Goal: Task Accomplishment & Management: Manage account settings

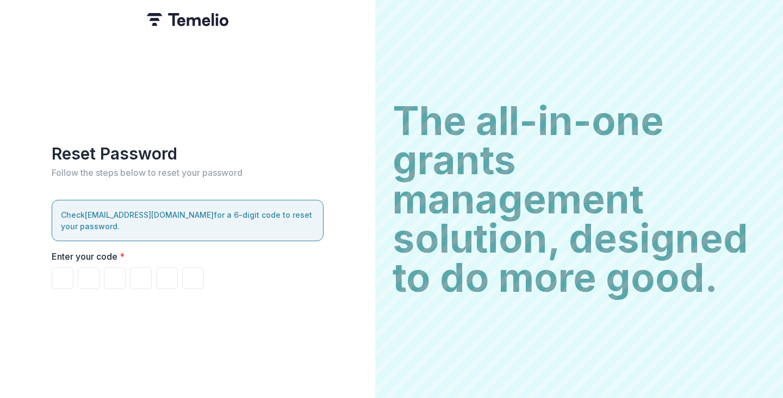
type input "*"
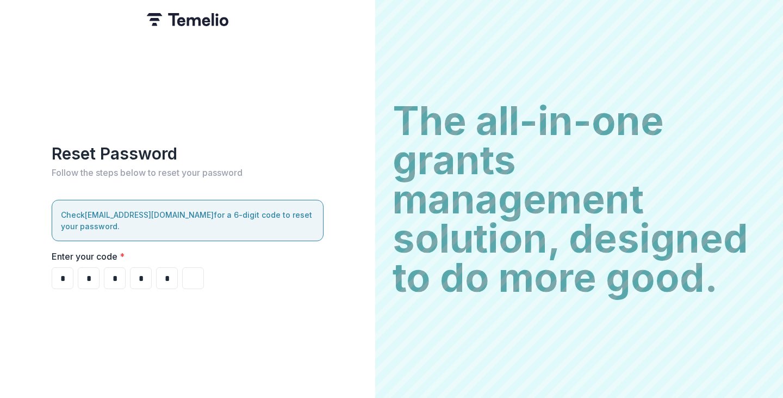
type input "*"
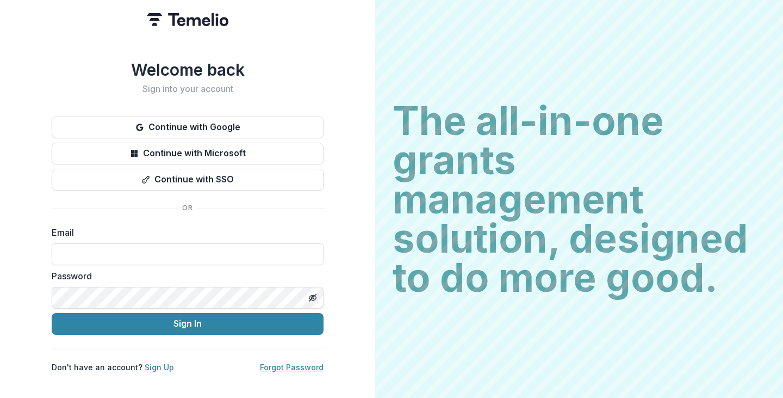
click at [298, 363] on link "Forgot Password" at bounding box center [292, 366] width 64 height 9
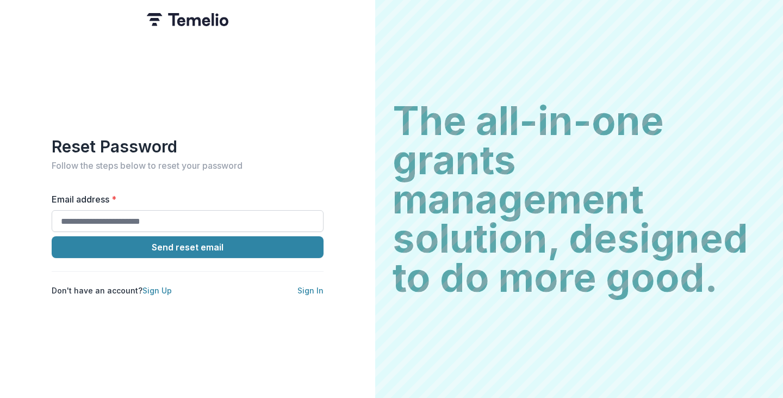
click at [127, 213] on input "Email address *" at bounding box center [188, 221] width 272 height 22
type input "**********"
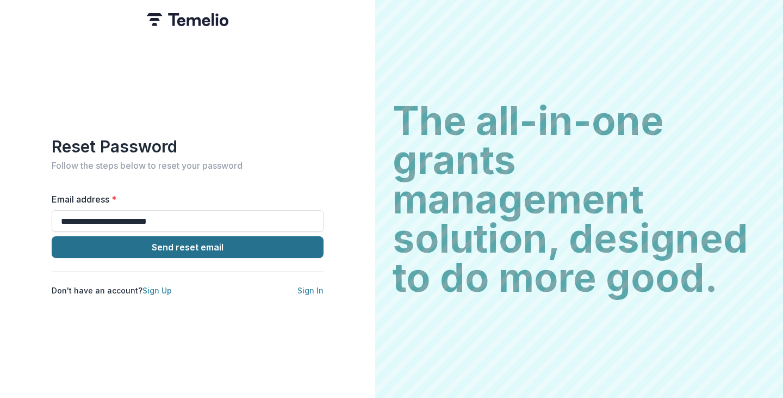
click at [275, 245] on button "Send reset email" at bounding box center [188, 247] width 272 height 22
